Goal: Entertainment & Leisure: Consume media (video, audio)

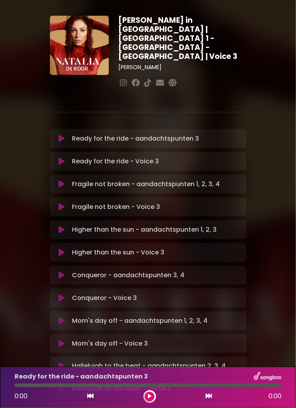
click at [64, 158] on icon at bounding box center [62, 162] width 6 height 8
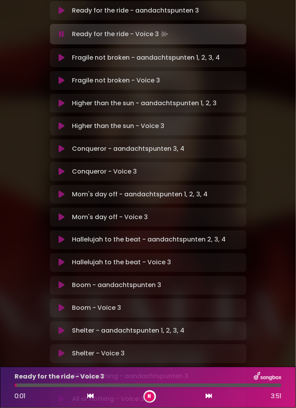
scroll to position [129, 0]
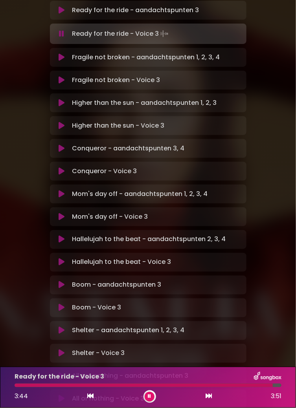
click at [65, 76] on button at bounding box center [62, 80] width 15 height 8
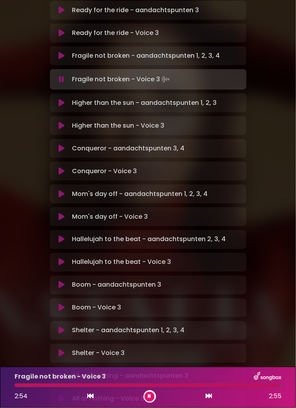
click at [59, 122] on icon at bounding box center [62, 126] width 6 height 8
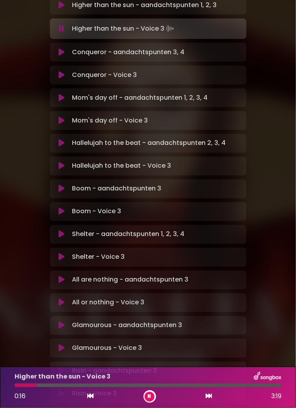
scroll to position [226, 0]
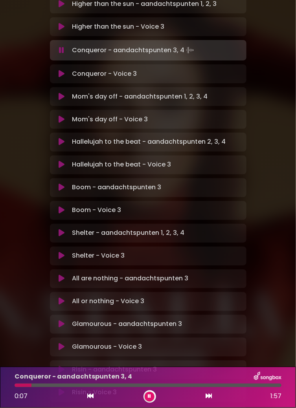
click at [59, 70] on icon at bounding box center [62, 74] width 6 height 8
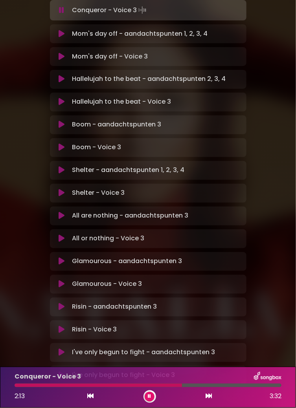
scroll to position [292, 0]
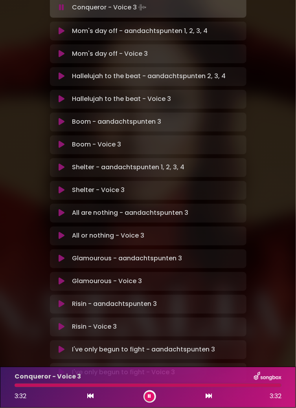
click at [65, 50] on button at bounding box center [62, 54] width 15 height 8
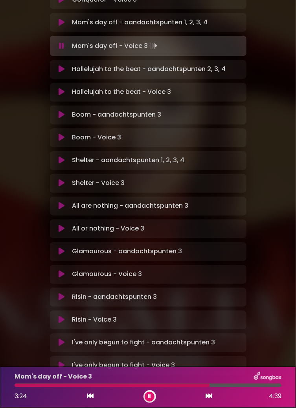
scroll to position [300, 0]
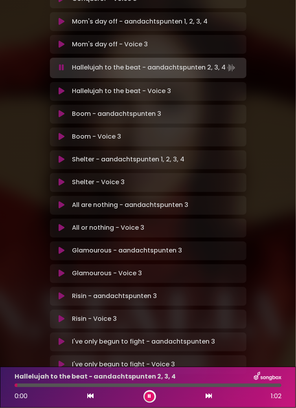
click at [65, 88] on button at bounding box center [62, 92] width 15 height 8
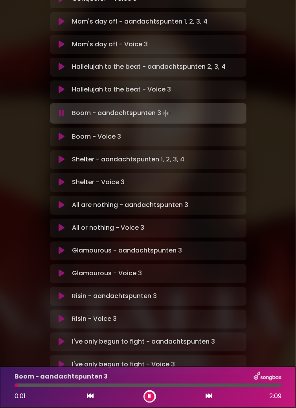
click at [62, 156] on icon at bounding box center [62, 160] width 6 height 8
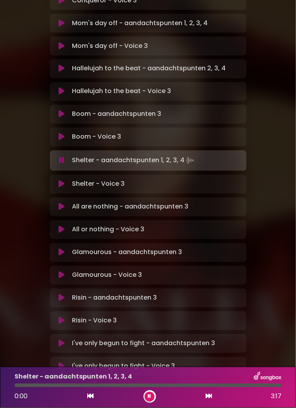
click at [66, 133] on button at bounding box center [62, 137] width 15 height 8
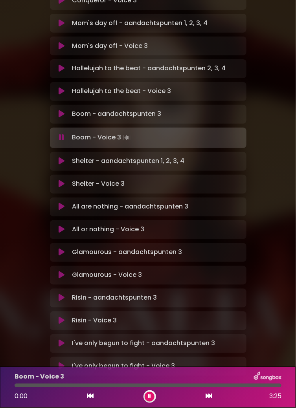
scroll to position [300, 0]
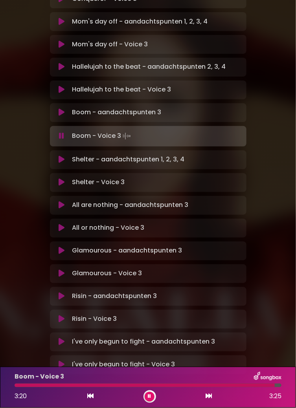
click at [64, 179] on button at bounding box center [62, 183] width 15 height 8
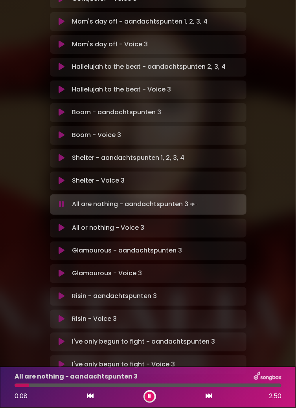
click at [66, 224] on button at bounding box center [62, 228] width 15 height 8
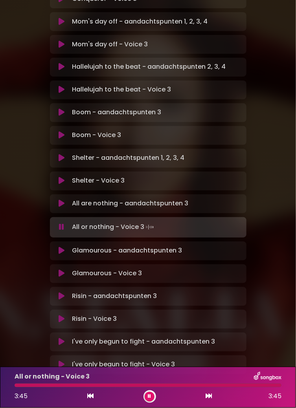
scroll to position [298, 0]
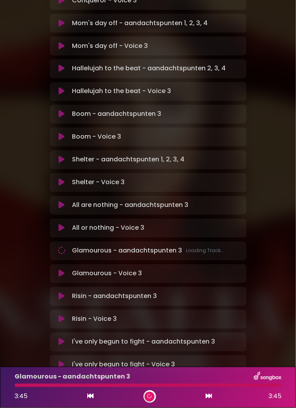
click at [65, 265] on div "Glamourous - Voice 3 Loading Track... Your Feedback" at bounding box center [148, 274] width 197 height 19
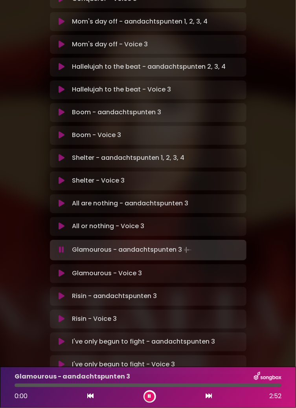
click at [68, 270] on button at bounding box center [62, 274] width 15 height 8
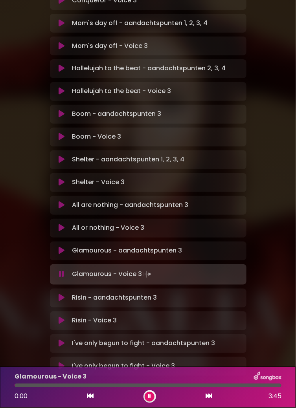
scroll to position [300, 0]
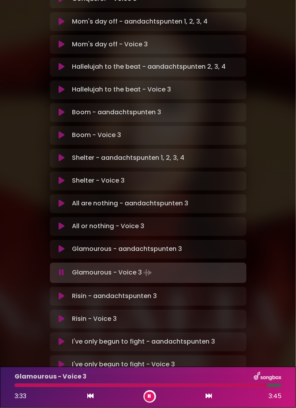
click at [65, 316] on button at bounding box center [62, 320] width 15 height 8
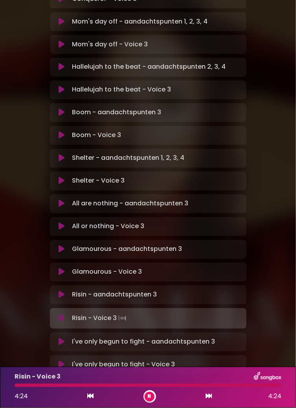
click at [62, 361] on div "I've only begun to fight - Voice 3 Loading Track..." at bounding box center [148, 365] width 187 height 9
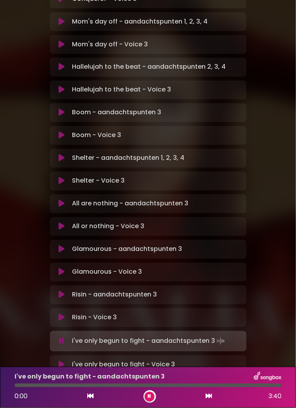
click at [64, 362] on div "[PERSON_NAME] in [GEOGRAPHIC_DATA] | [GEOGRAPHIC_DATA] 1 - [GEOGRAPHIC_DATA] - …" at bounding box center [148, 47] width 206 height 662
click at [61, 361] on icon at bounding box center [62, 365] width 6 height 8
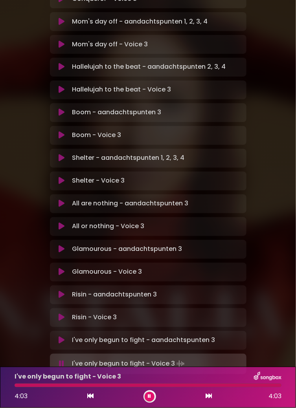
scroll to position [2, 0]
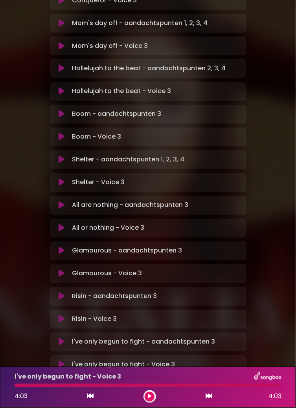
click at [153, 399] on button at bounding box center [150, 397] width 10 height 10
